Goal: Transaction & Acquisition: Purchase product/service

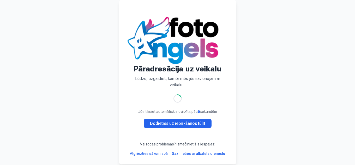
click at [188, 124] on font "Dodieties uz iepirkšanos tūlīt" at bounding box center [177, 123] width 55 height 5
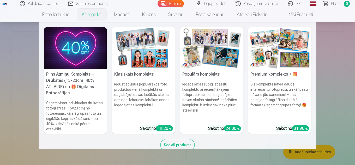
scroll to position [1670, 0]
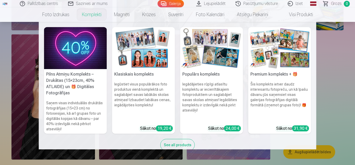
click at [185, 147] on div "See all products" at bounding box center [177, 145] width 34 height 12
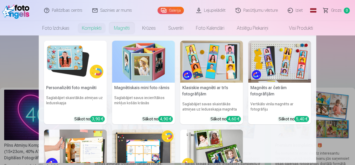
click at [128, 26] on link "Magnēti" at bounding box center [122, 28] width 28 height 15
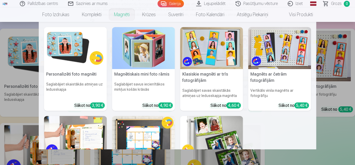
scroll to position [84, 0]
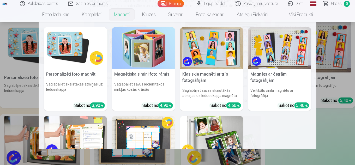
drag, startPoint x: 303, startPoint y: 125, endPoint x: 307, endPoint y: 120, distance: 6.2
click at [307, 120] on div "Personalizēti foto magnēti Saglabājiet skaistākās atmiņas uz ledusskapja Sākot …" at bounding box center [177, 124] width 267 height 195
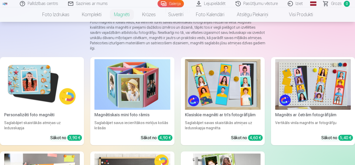
scroll to position [34, 0]
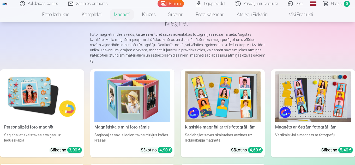
click at [65, 107] on img at bounding box center [42, 97] width 76 height 51
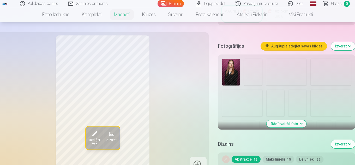
scroll to position [146, 0]
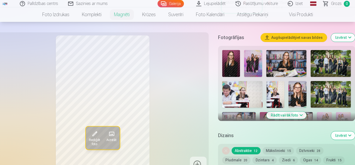
click at [298, 112] on button "Rādīt vairāk foto" at bounding box center [287, 115] width 40 height 7
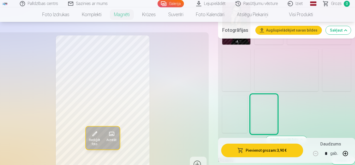
scroll to position [428, 0]
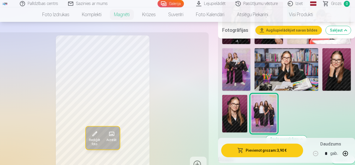
click at [239, 111] on img at bounding box center [234, 114] width 25 height 38
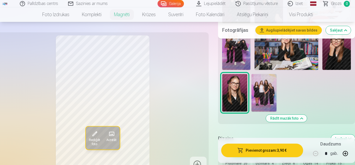
scroll to position [470, 0]
